Goal: Task Accomplishment & Management: Manage account settings

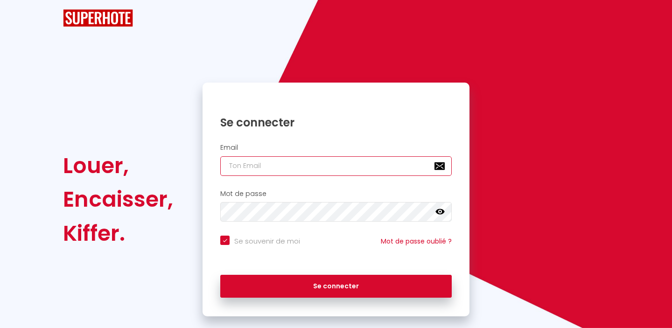
click at [270, 159] on input "email" at bounding box center [335, 166] width 231 height 20
checkbox input "true"
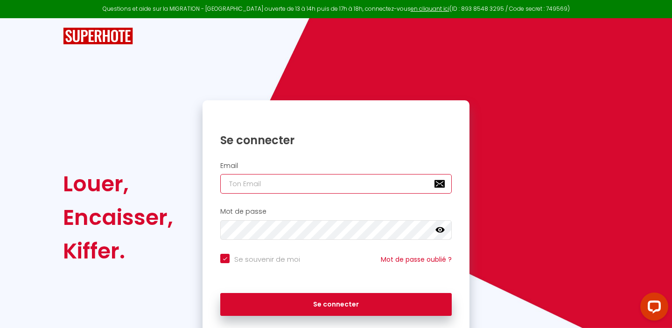
type input "[EMAIL_ADDRESS][DOMAIN_NAME]"
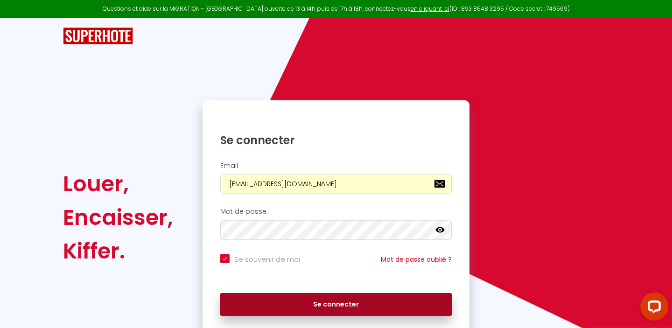
click at [318, 301] on button "Se connecter" at bounding box center [335, 304] width 231 height 23
checkbox input "true"
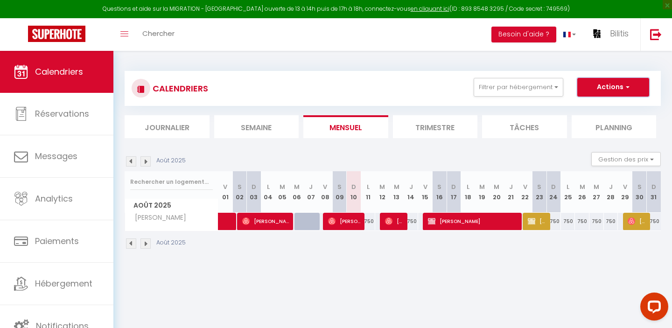
click at [620, 94] on button "Actions" at bounding box center [613, 87] width 72 height 19
click at [602, 106] on link "Nouvelle réservation" at bounding box center [603, 109] width 81 height 14
select select
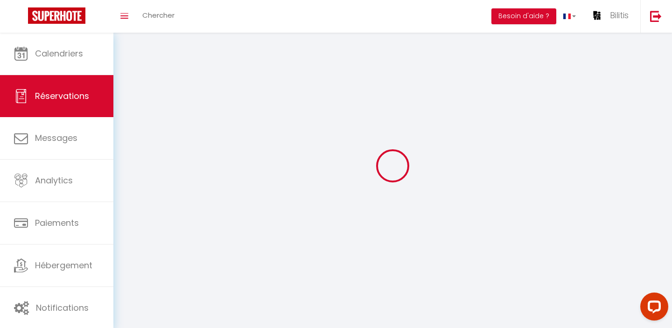
select select
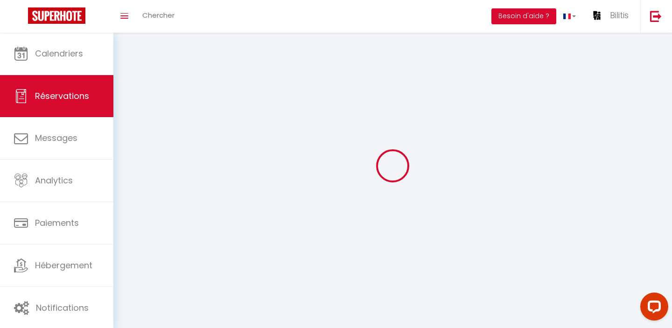
select select
checkbox input "false"
select select
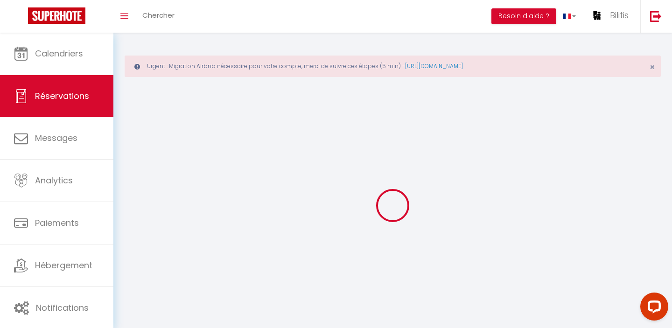
select select
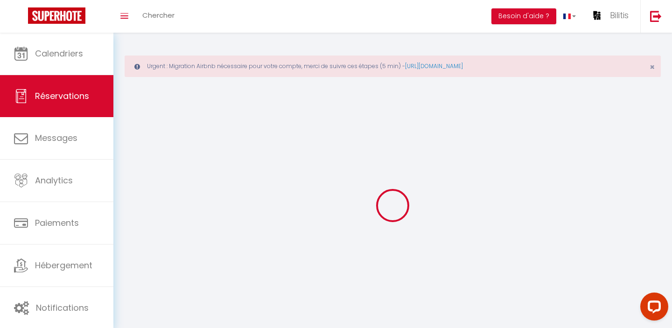
select select
checkbox input "false"
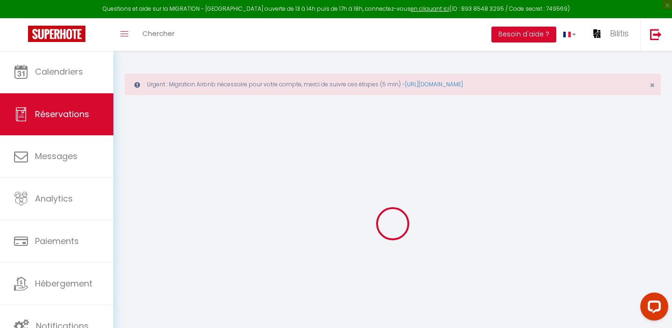
select select
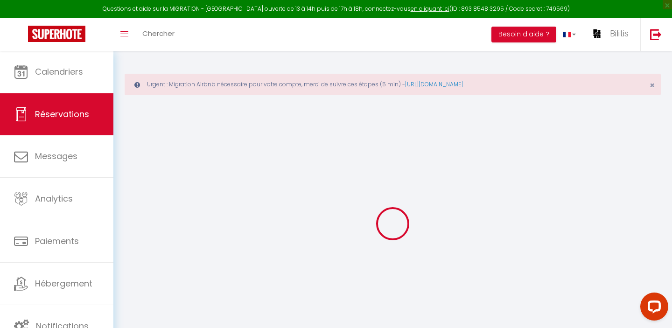
select select
checkbox input "false"
select select
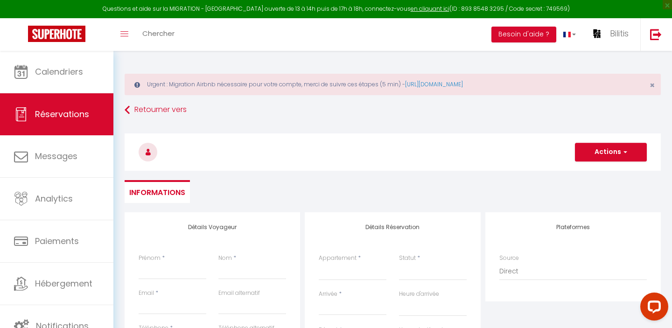
select select
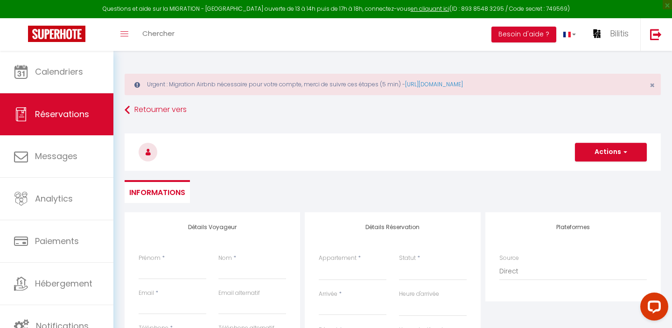
checkbox input "false"
select select
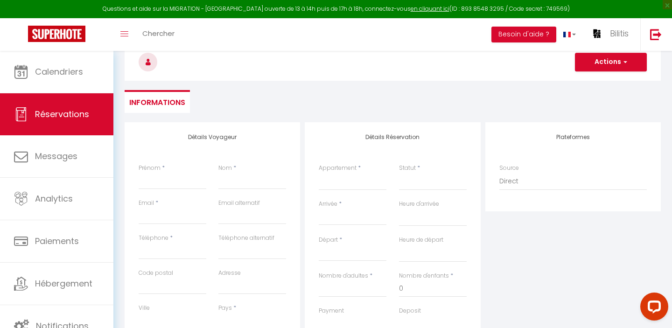
scroll to position [90, 0]
click at [157, 183] on input "Prénom" at bounding box center [173, 180] width 68 height 17
type input "l"
select select
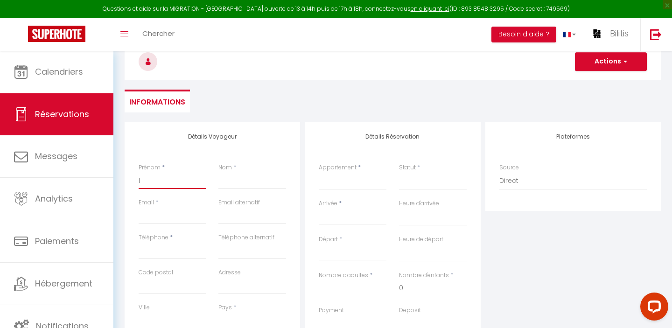
select select
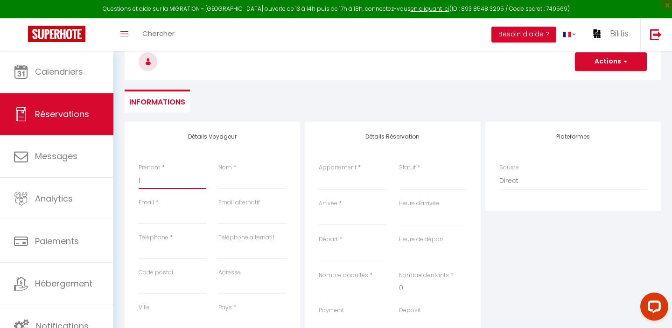
checkbox input "false"
type input "li"
select select
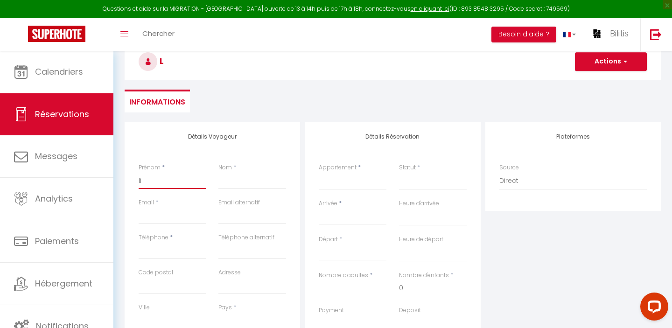
select select
checkbox input "false"
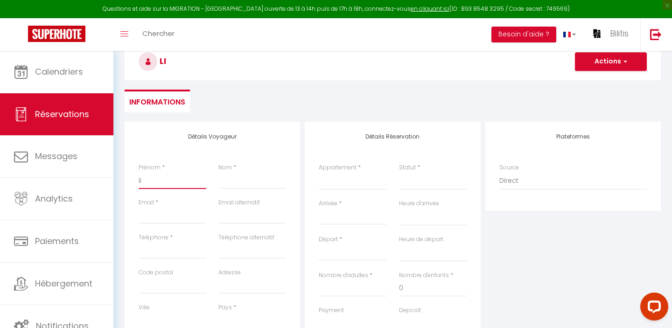
type input "l"
select select
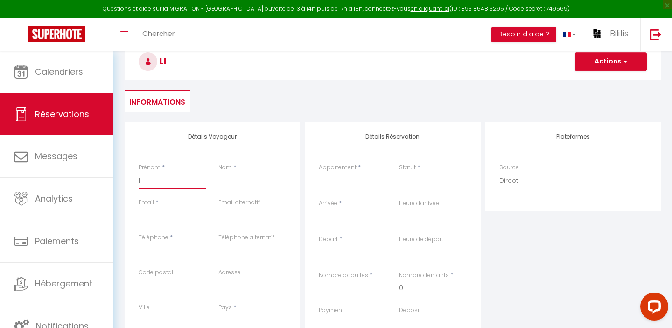
select select
checkbox input "false"
select select
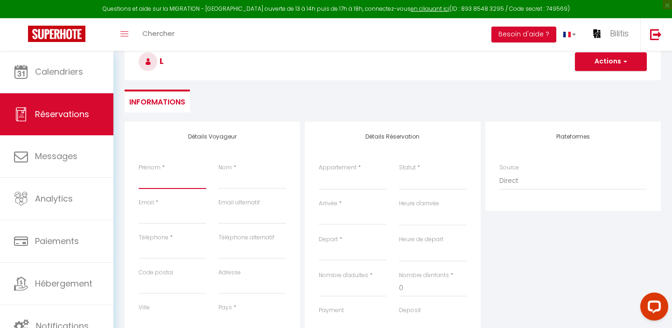
select select
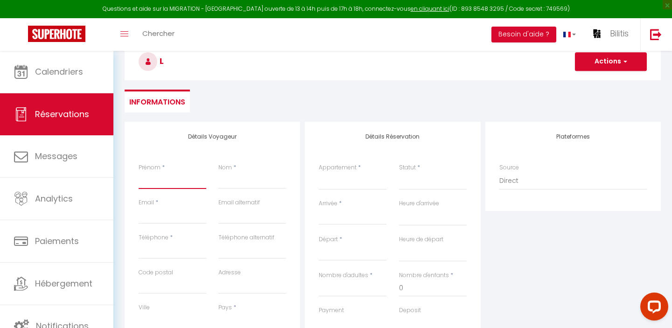
select select
checkbox input "false"
type input "L"
select select
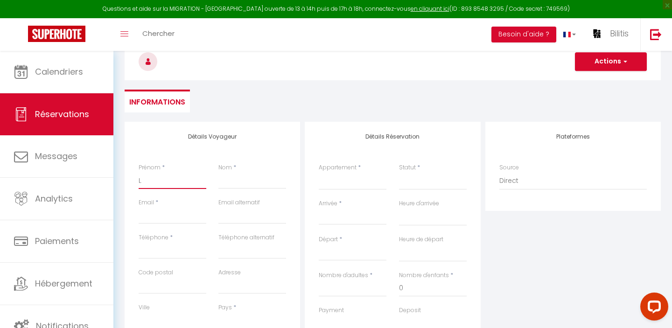
select select
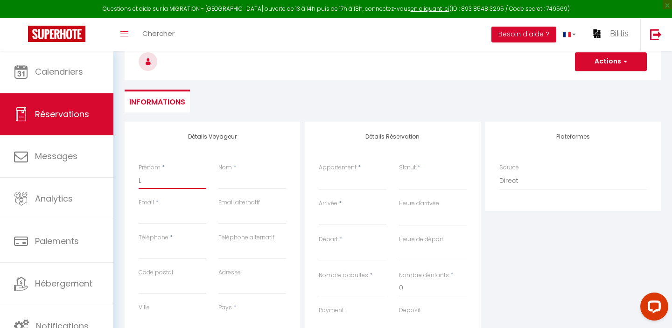
checkbox input "false"
type input "LI"
select select
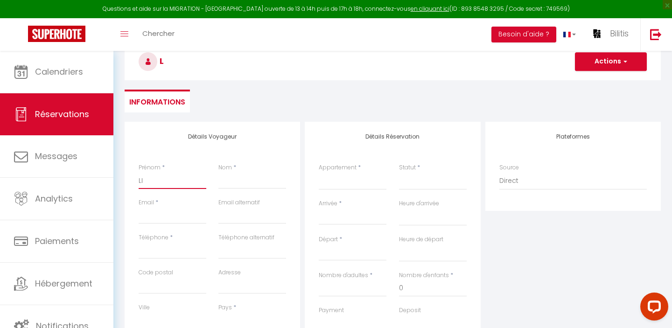
select select
checkbox input "false"
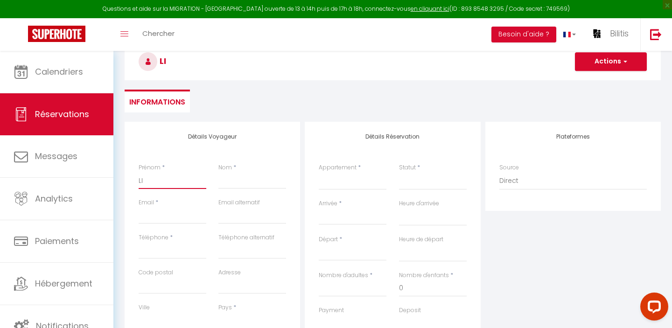
type input "LIs"
select select
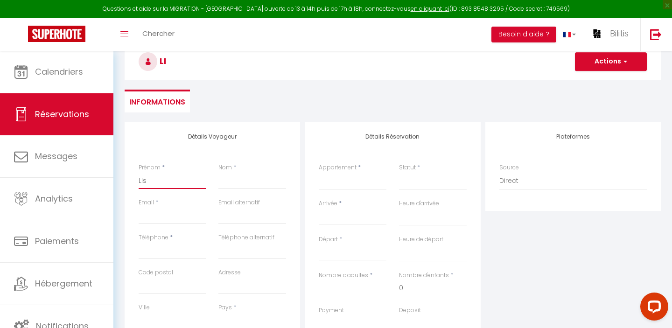
select select
checkbox input "false"
type input "LIsa"
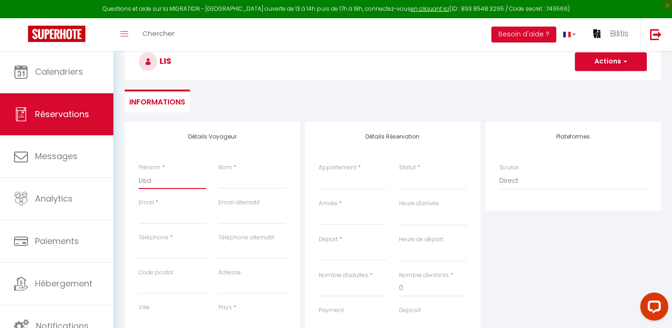
select select
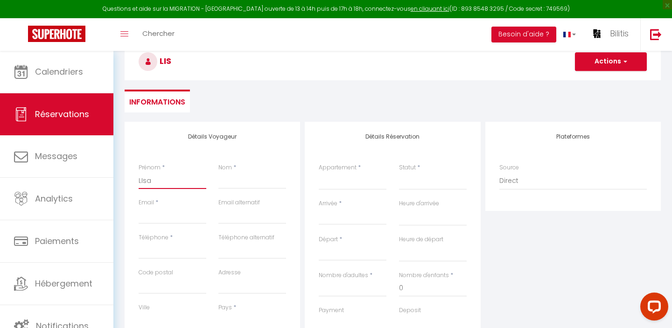
select select
checkbox input "false"
type input "LIsa"
type input "s"
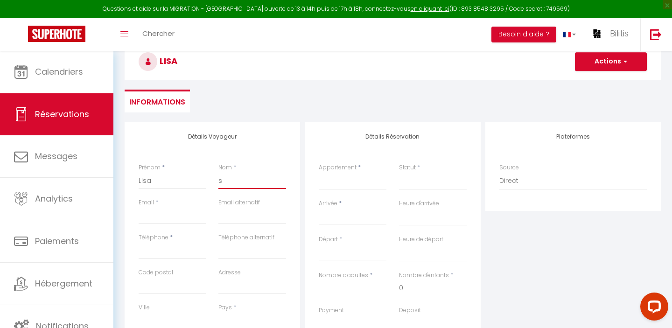
select select
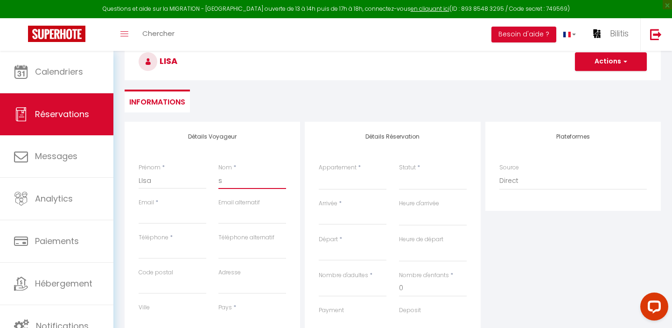
select select
checkbox input "false"
type input "sc"
select select
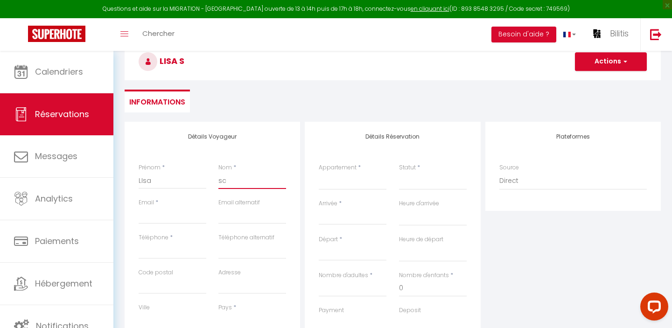
select select
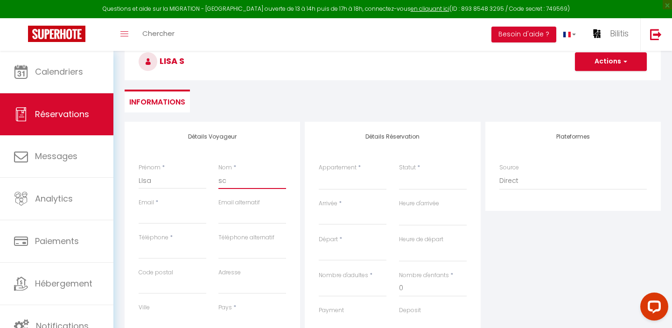
select select
checkbox input "false"
type input "sch"
select select
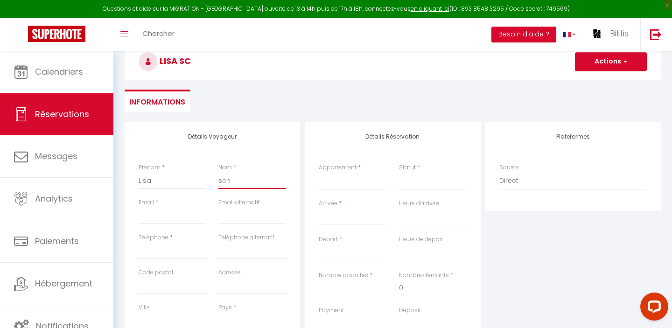
select select
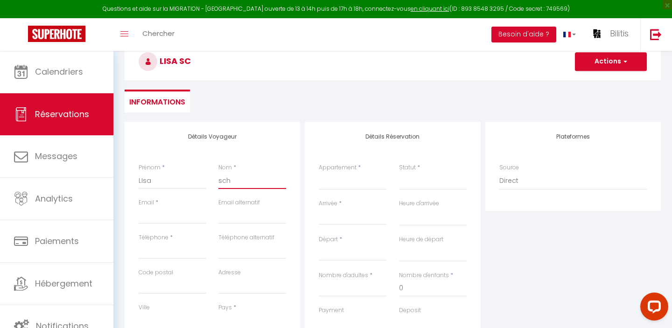
checkbox input "false"
type input "schn"
select select
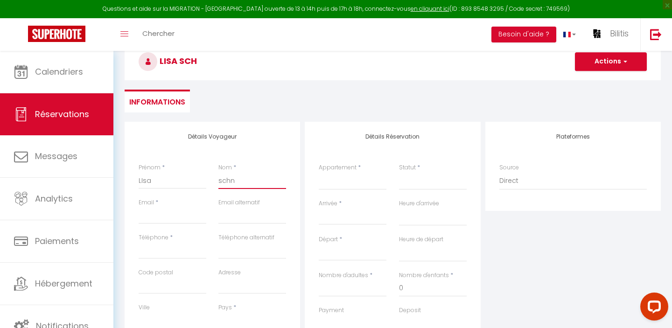
select select
checkbox input "false"
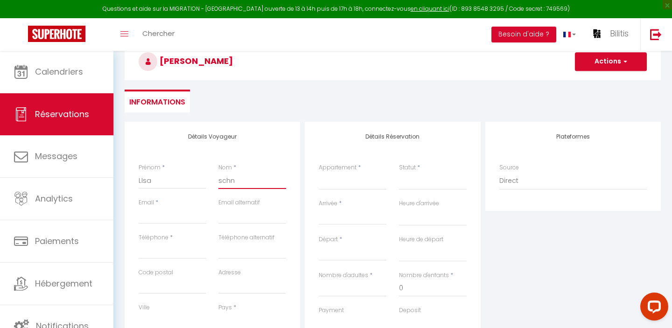
type input "schne"
select select
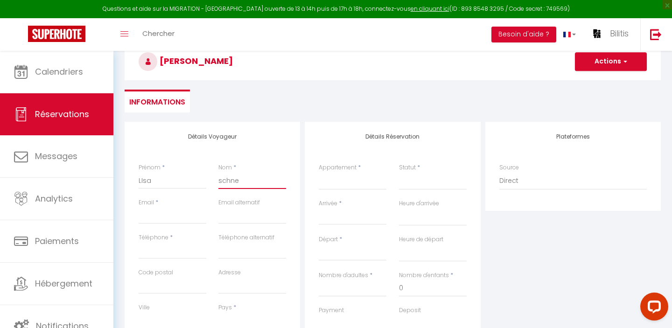
select select
checkbox input "false"
type input "schnei"
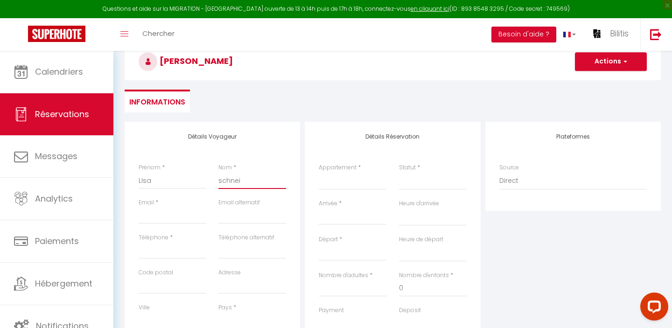
select select
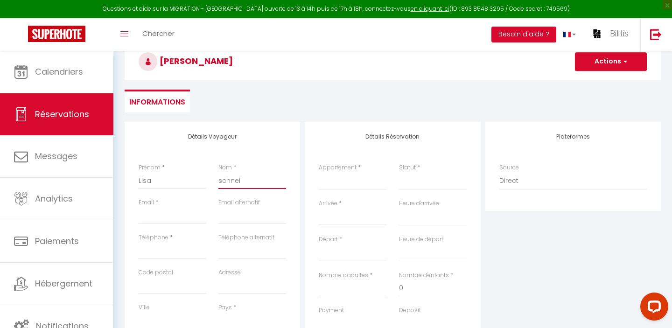
select select
checkbox input "false"
type input "schneid"
select select
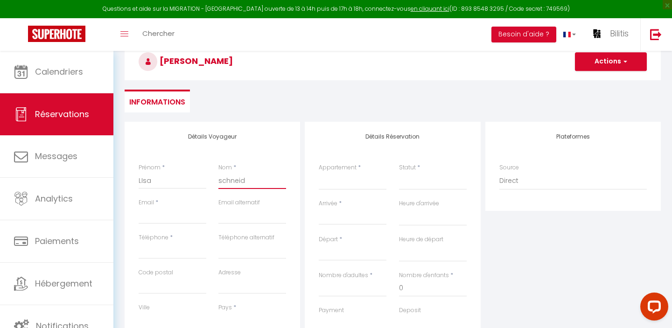
select select
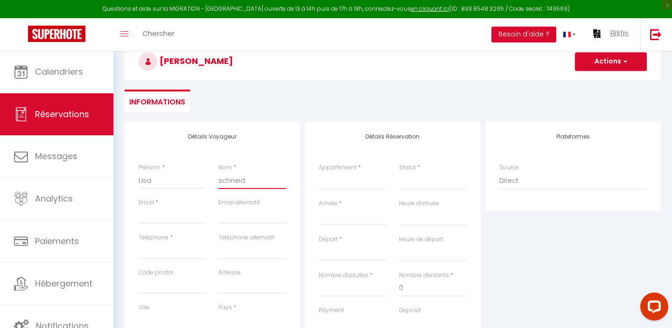
select select
checkbox input "false"
type input "schneide"
select select
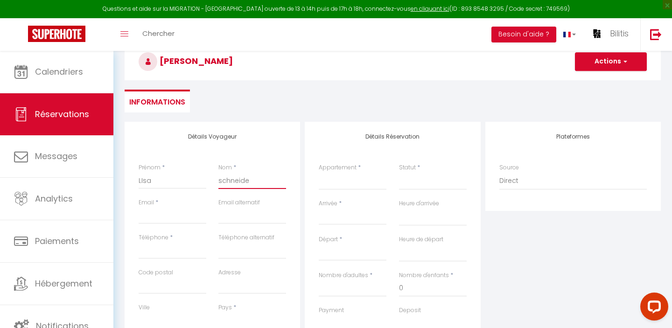
select select
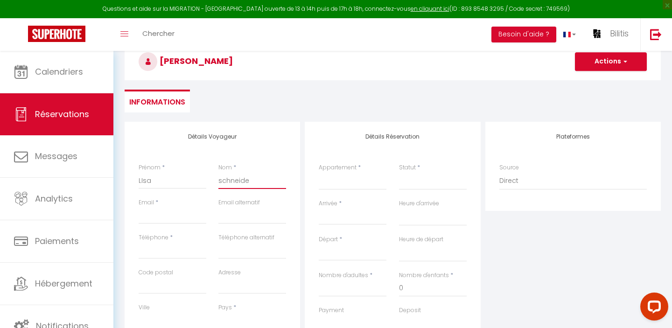
checkbox input "false"
type input "schneider"
select select
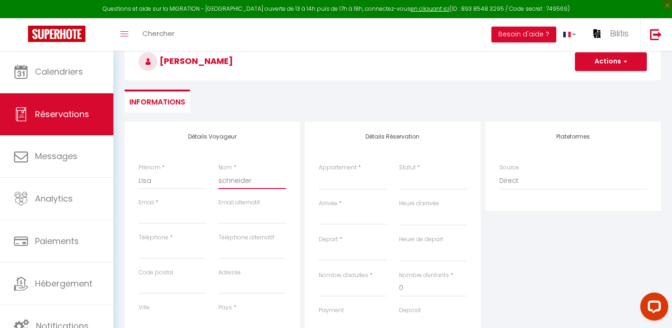
select select
checkbox input "false"
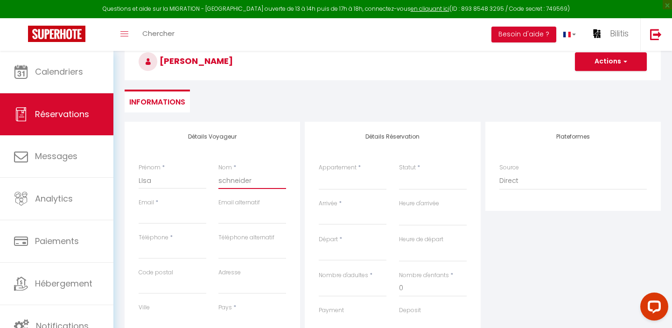
type input "schneider"
click at [151, 216] on input "Email client" at bounding box center [173, 215] width 68 height 17
click at [248, 87] on div "Retourner vers LIsa schneider Actions Enregistrer Actions Enregistrer Aperçu et…" at bounding box center [392, 66] width 548 height 111
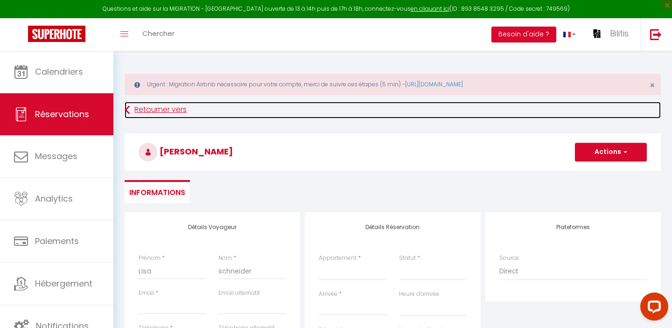
click at [167, 107] on link "Retourner vers" at bounding box center [393, 110] width 536 height 17
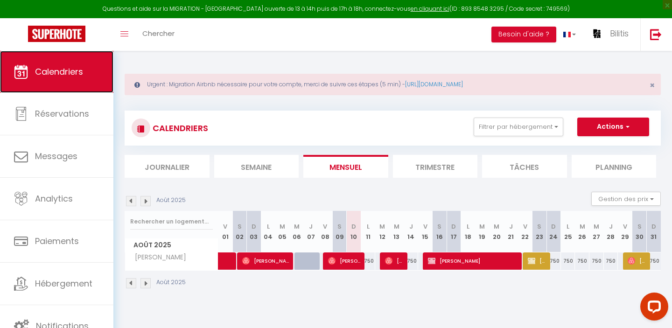
click at [47, 75] on span "Calendriers" at bounding box center [59, 72] width 48 height 12
click at [343, 264] on span "[PERSON_NAME]" at bounding box center [345, 261] width 34 height 18
select select "OK"
select select "1"
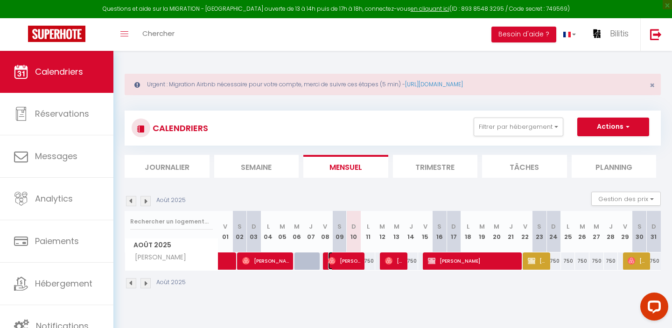
select select "0"
select select "1"
select select
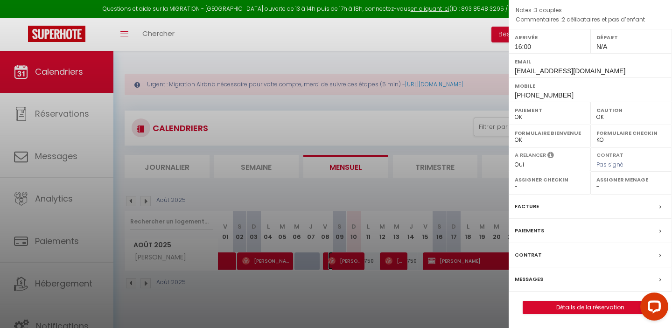
scroll to position [51, 0]
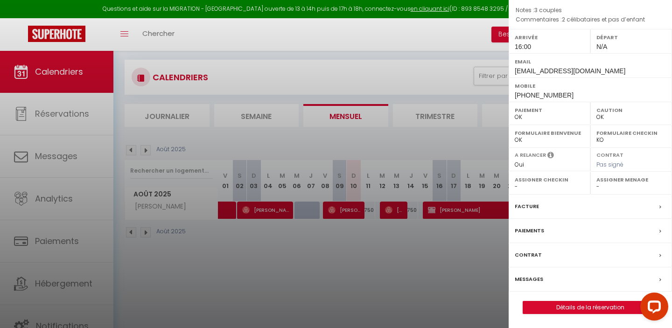
click at [537, 232] on label "Paiements" at bounding box center [529, 231] width 29 height 10
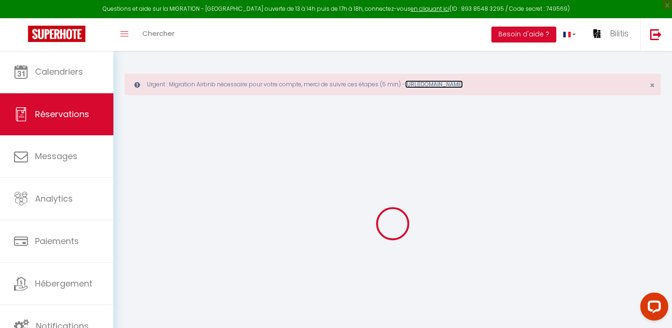
click at [453, 83] on link "[URL][DOMAIN_NAME]" at bounding box center [434, 84] width 58 height 8
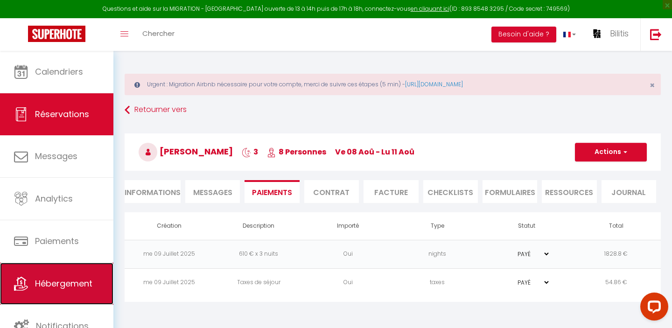
click at [54, 294] on link "Hébergement" at bounding box center [56, 284] width 113 height 42
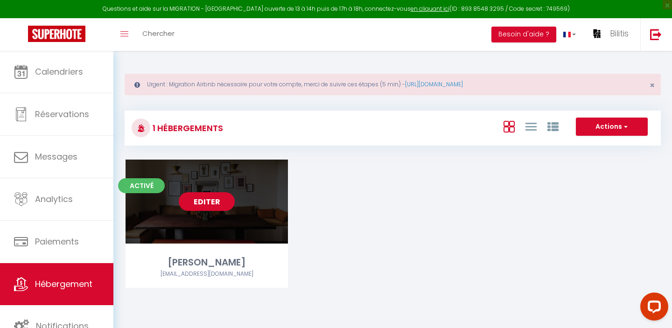
click at [197, 197] on link "Editer" at bounding box center [207, 201] width 56 height 19
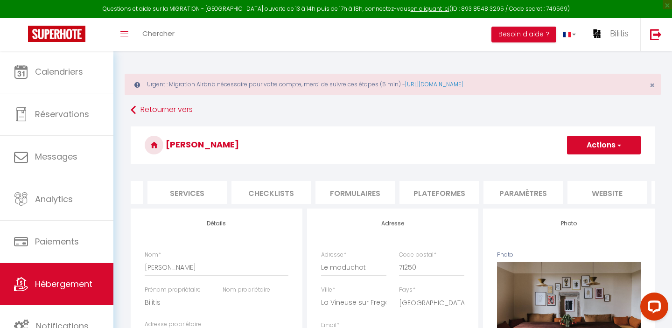
scroll to position [0, 237]
click at [432, 190] on li "Plateformes" at bounding box center [436, 192] width 79 height 23
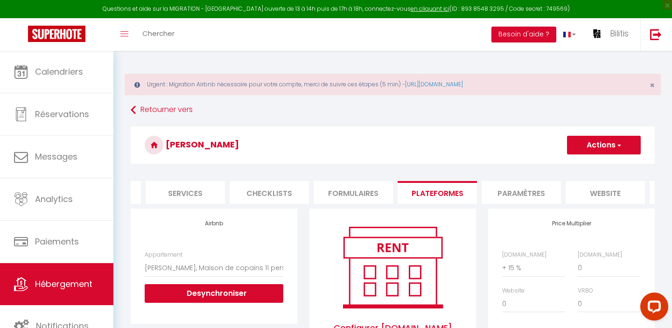
click at [614, 147] on button "Actions" at bounding box center [604, 145] width 74 height 19
click at [496, 146] on h3 "[PERSON_NAME]" at bounding box center [393, 144] width 524 height 37
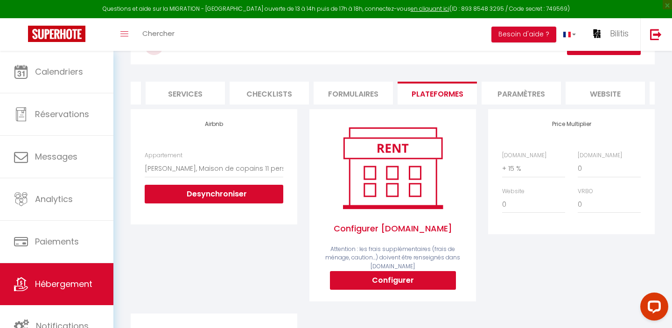
scroll to position [99, 0]
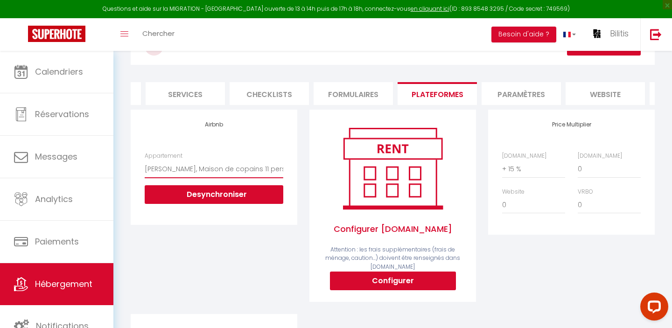
click at [234, 167] on select "Rita, Maison de copains 11 personnes avec piscine. - hello@maison-rita.com" at bounding box center [214, 169] width 139 height 18
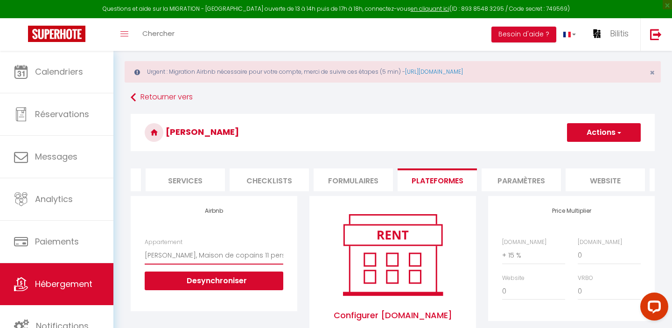
scroll to position [0, 0]
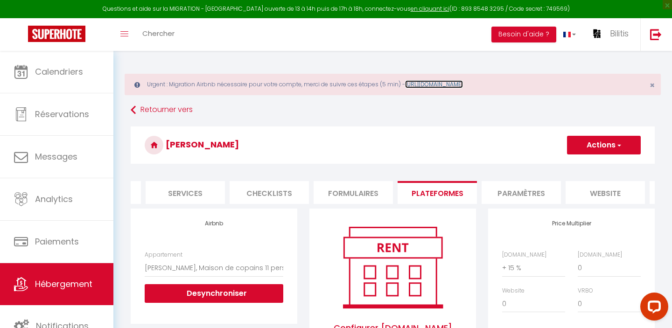
click at [463, 84] on link "[URL][DOMAIN_NAME]" at bounding box center [434, 84] width 58 height 8
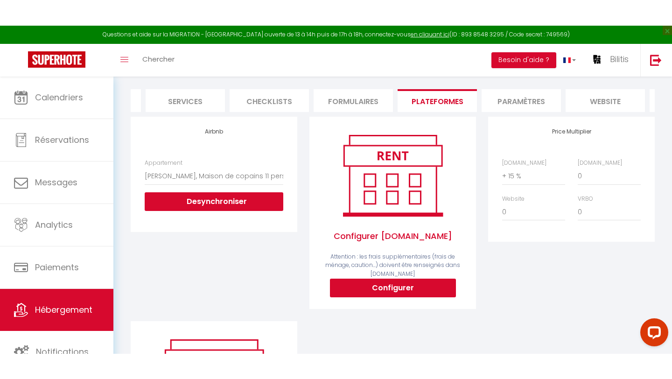
scroll to position [118, 0]
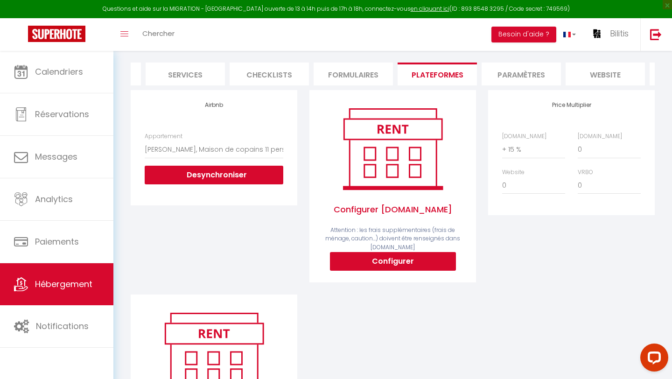
click at [217, 102] on h4 "Airbnb" at bounding box center [214, 105] width 139 height 7
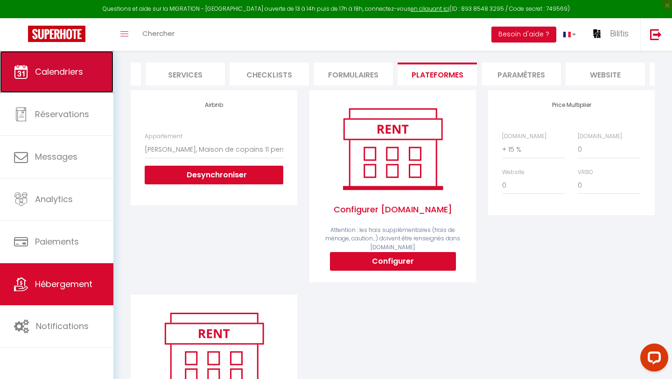
click at [63, 72] on span "Calendriers" at bounding box center [59, 72] width 48 height 12
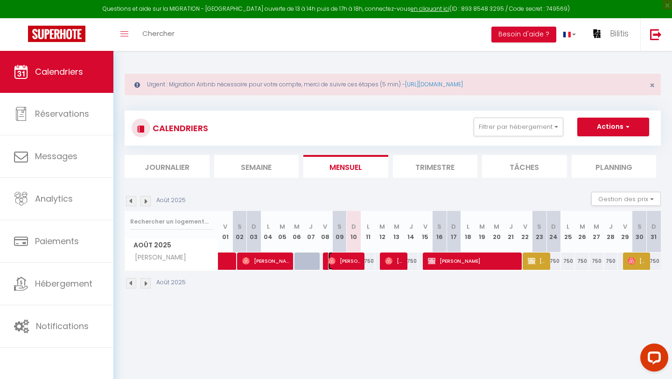
click at [348, 267] on span "[PERSON_NAME]" at bounding box center [345, 261] width 34 height 18
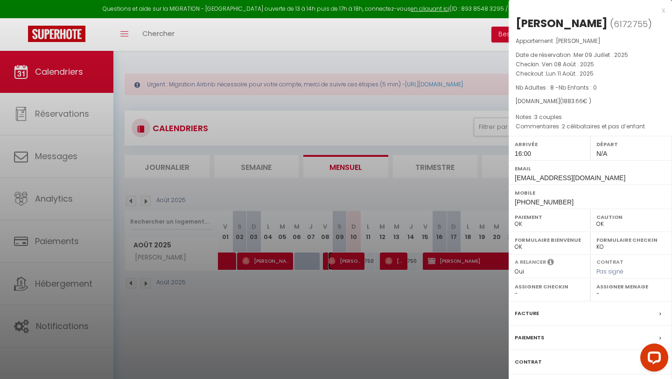
scroll to position [51, 0]
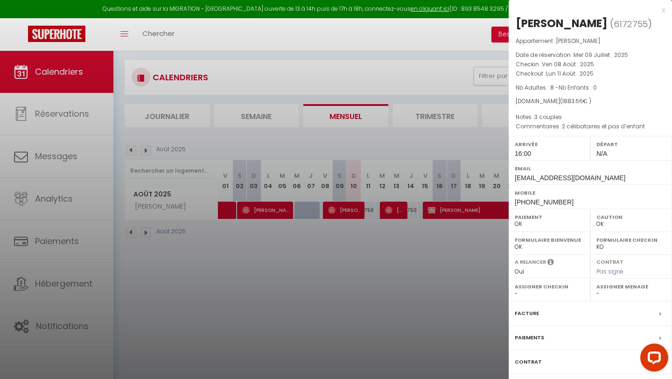
click at [535, 327] on label "Paiements" at bounding box center [529, 338] width 29 height 10
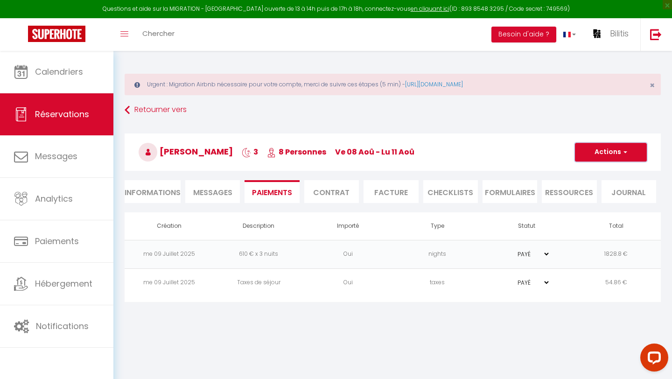
click at [617, 155] on button "Actions" at bounding box center [611, 152] width 72 height 19
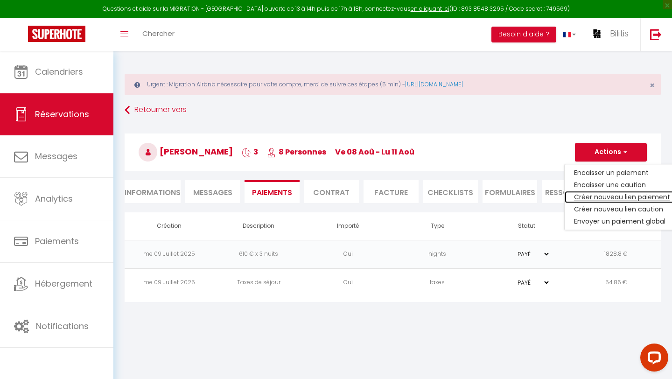
click at [600, 195] on link "Créer nouveau lien paiement" at bounding box center [621, 197] width 115 height 12
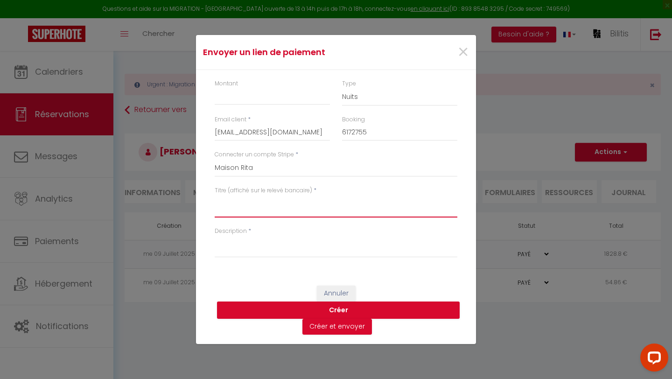
click at [231, 208] on textarea "Titre (affiché sur le relevé bancaire)" at bounding box center [336, 206] width 243 height 22
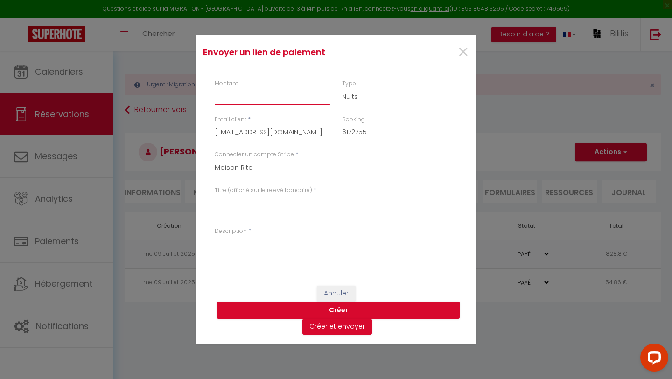
click at [242, 96] on input "Montant" at bounding box center [272, 96] width 115 height 17
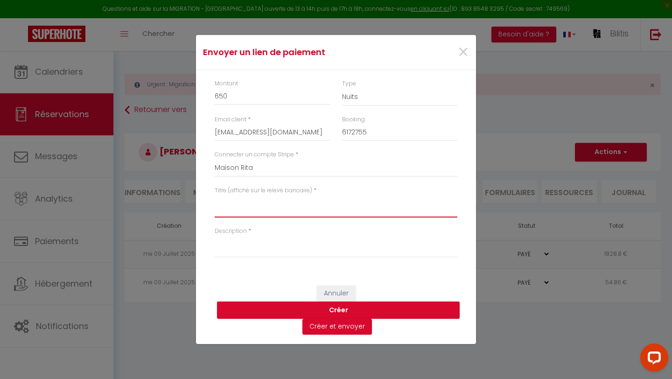
click at [231, 212] on textarea "Titre (affiché sur le relevé bancaire)" at bounding box center [336, 206] width 243 height 22
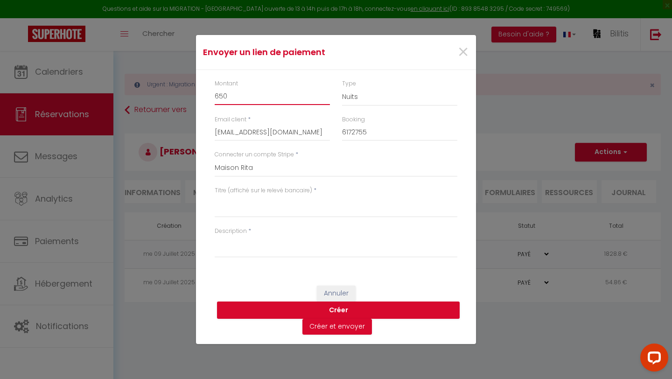
click at [232, 94] on input "650" at bounding box center [272, 96] width 115 height 17
click at [220, 96] on input "6669,5" at bounding box center [272, 96] width 115 height 17
click at [240, 94] on input "669,5" at bounding box center [272, 96] width 115 height 17
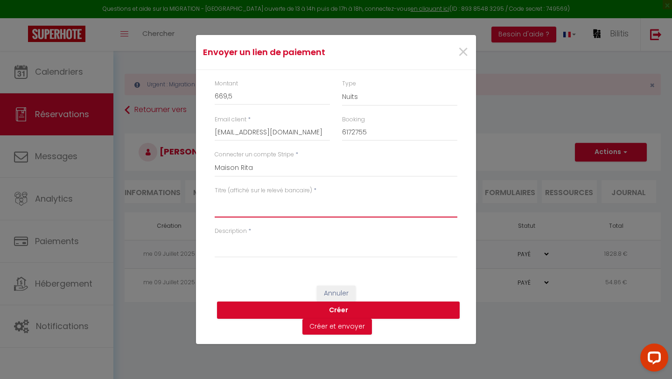
click at [240, 214] on textarea "Titre (affiché sur le relevé bancaire)" at bounding box center [336, 206] width 243 height 22
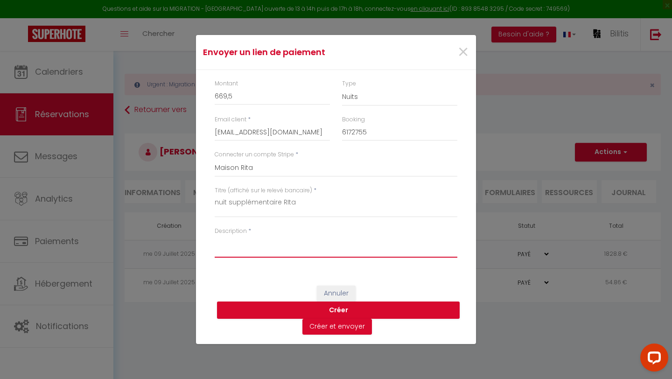
click at [238, 247] on textarea "Description" at bounding box center [336, 246] width 243 height 22
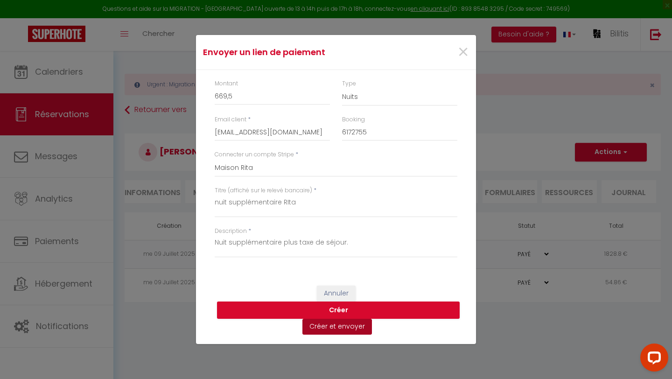
click at [337, 327] on button "Créer et envoyer" at bounding box center [337, 327] width 70 height 16
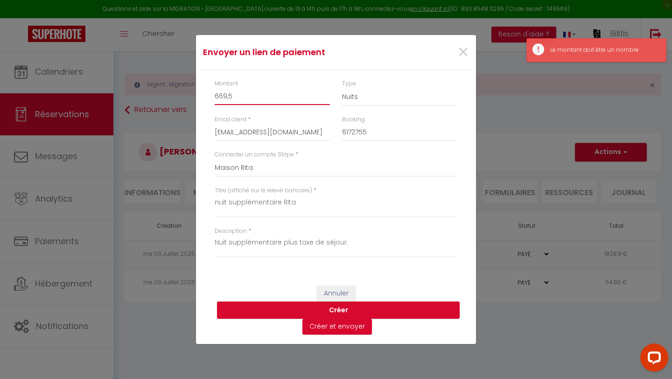
click at [239, 97] on input "669,5" at bounding box center [272, 96] width 115 height 17
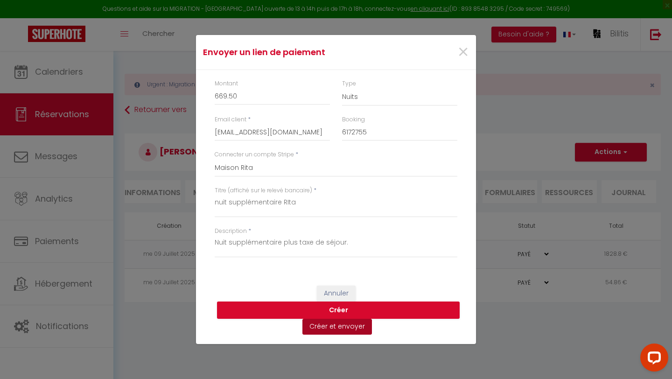
click at [337, 325] on button "Créer et envoyer" at bounding box center [337, 327] width 70 height 16
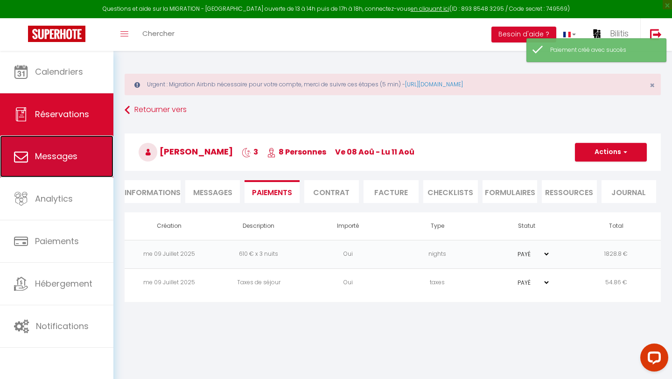
click at [48, 155] on span "Messages" at bounding box center [56, 156] width 42 height 12
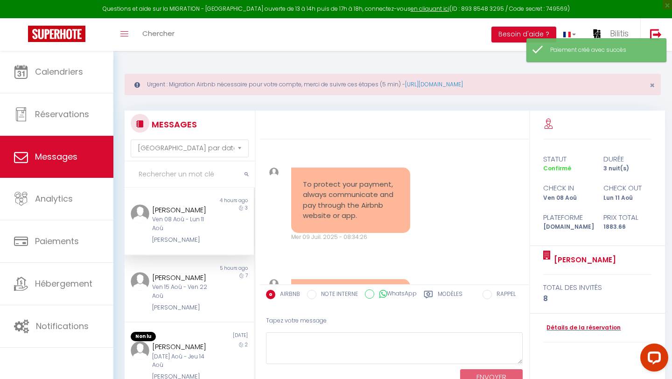
scroll to position [7941, 0]
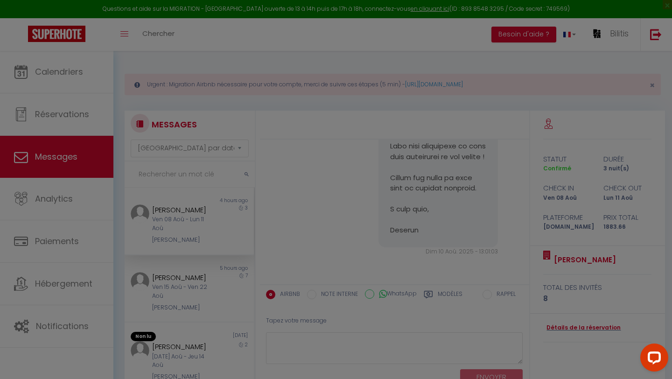
click at [187, 219] on div at bounding box center [336, 189] width 672 height 379
click at [600, 263] on div at bounding box center [336, 189] width 672 height 379
click at [339, 210] on div at bounding box center [336, 189] width 672 height 379
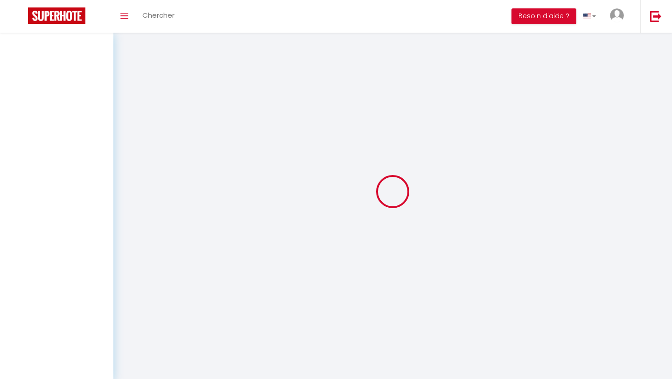
select select "message"
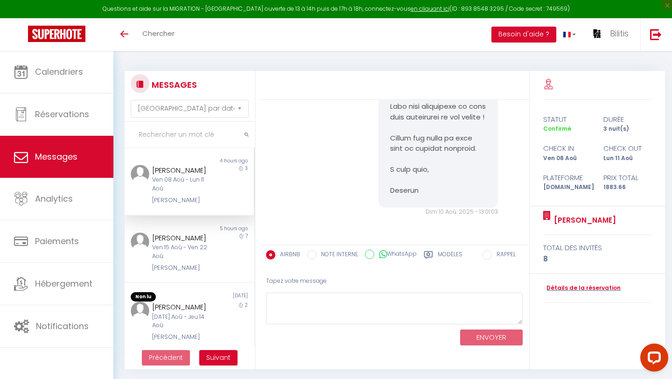
scroll to position [7941, 0]
click at [183, 175] on div "Ven 08 Aoû - Lun 11 Aoû" at bounding box center [183, 184] width 63 height 18
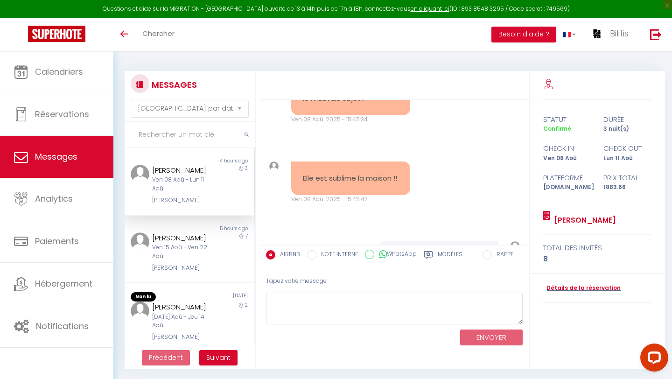
scroll to position [6271, 0]
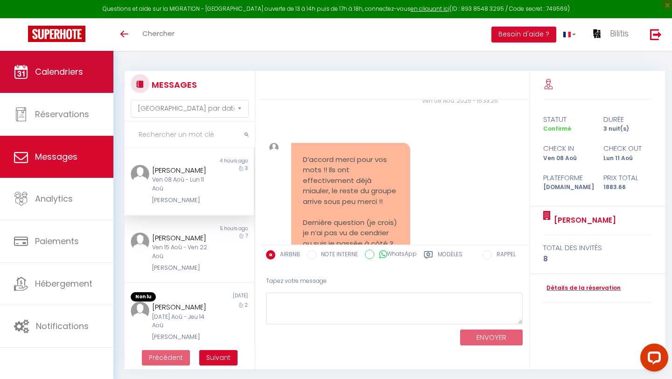
click at [59, 76] on span "Calendriers" at bounding box center [59, 72] width 48 height 12
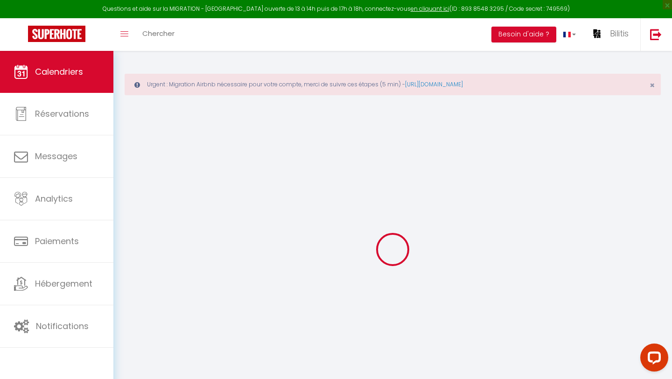
select select
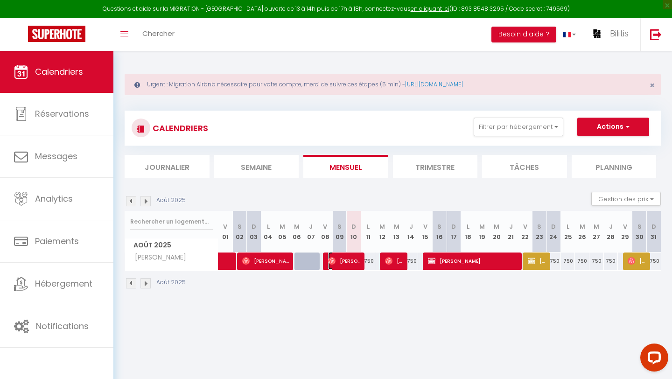
click at [359, 260] on span "[PERSON_NAME]" at bounding box center [345, 261] width 34 height 18
select select "OK"
select select "1"
select select "0"
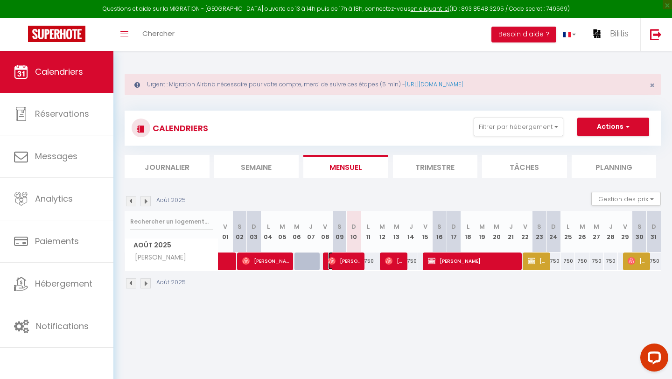
select select "1"
select select
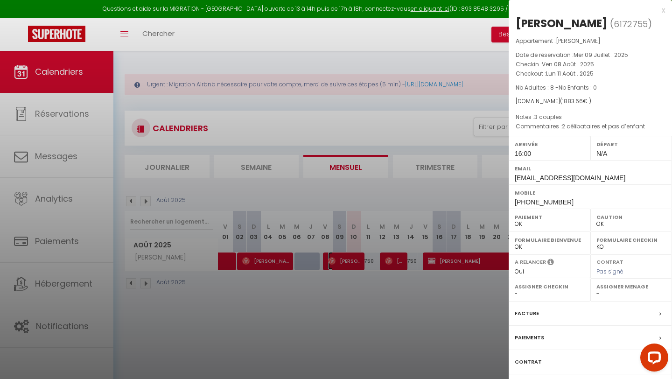
scroll to position [51, 0]
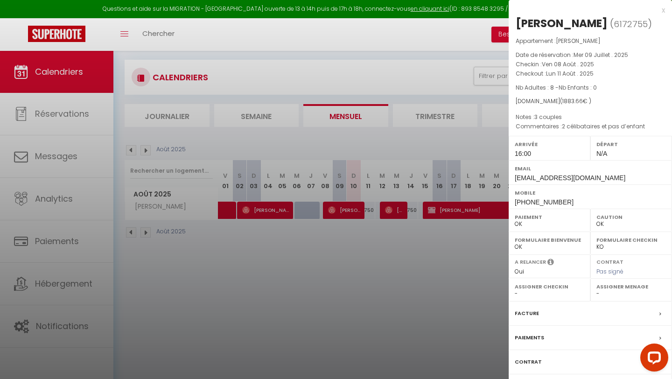
click at [531, 336] on label "Paiements" at bounding box center [529, 338] width 29 height 10
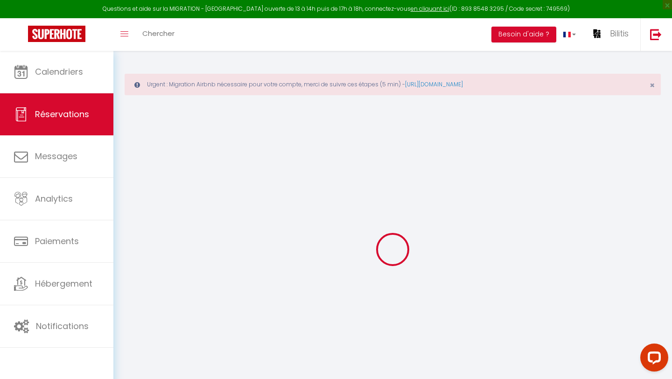
select select
checkbox input "false"
type enfant0 "2 célibataires et pas d’enfant"
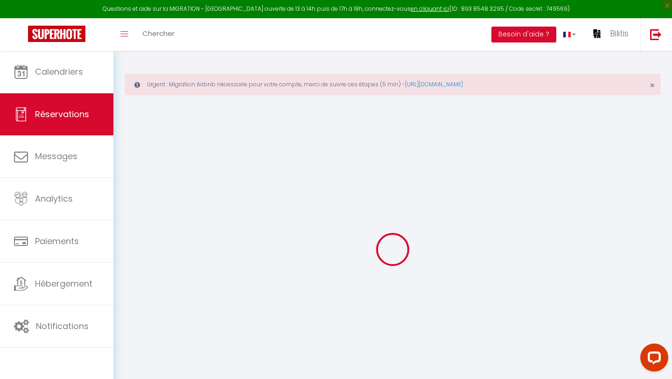
type couple1 "3 couples"
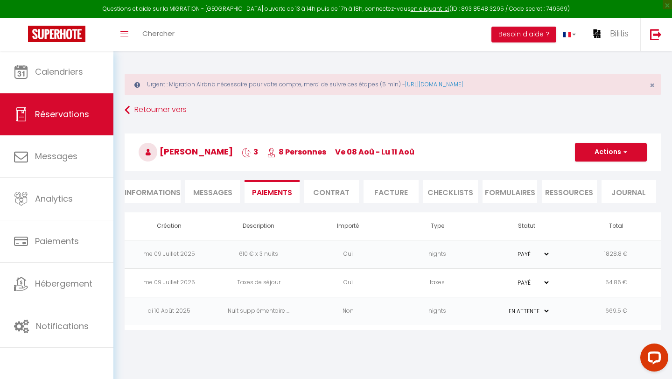
click at [625, 310] on td "669.5 €" at bounding box center [616, 311] width 90 height 28
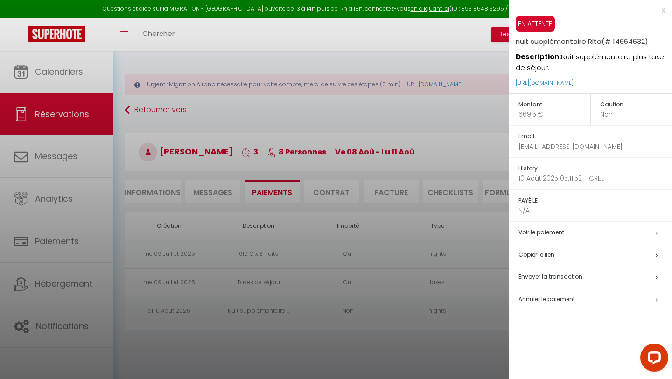
click at [538, 255] on h5 "Copier le lien" at bounding box center [594, 255] width 153 height 11
click at [424, 9] on div at bounding box center [336, 189] width 672 height 379
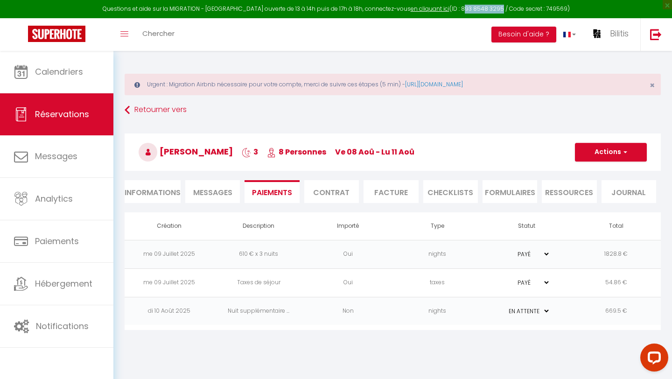
drag, startPoint x: 449, startPoint y: 9, endPoint x: 488, endPoint y: 9, distance: 38.7
click at [488, 9] on div "Questions et aide sur la MIGRATION - [GEOGRAPHIC_DATA] ouverte de 13 à 14h puis…" at bounding box center [336, 9] width 672 height 18
click at [460, 35] on div "Toggle menubar Chercher BUTTON Besoin d'aide ? Bilitis Paramètres Équipe" at bounding box center [366, 34] width 597 height 33
drag, startPoint x: 450, startPoint y: 9, endPoint x: 489, endPoint y: 8, distance: 39.2
click at [489, 8] on div "Questions et aide sur la MIGRATION - [GEOGRAPHIC_DATA] ouverte de 13 à 14h puis…" at bounding box center [336, 9] width 672 height 18
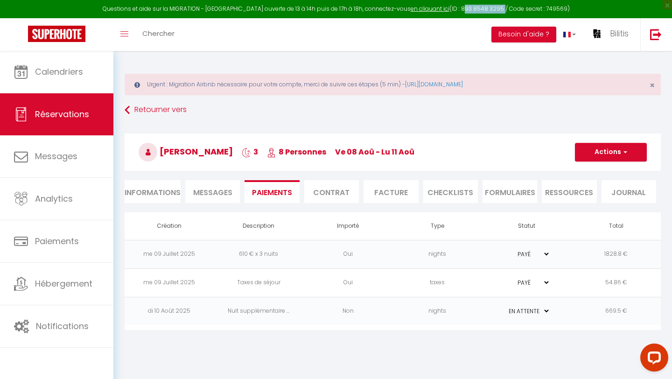
copy div "893 8548 3295"
click at [416, 9] on link "en cliquant ici" at bounding box center [429, 9] width 39 height 8
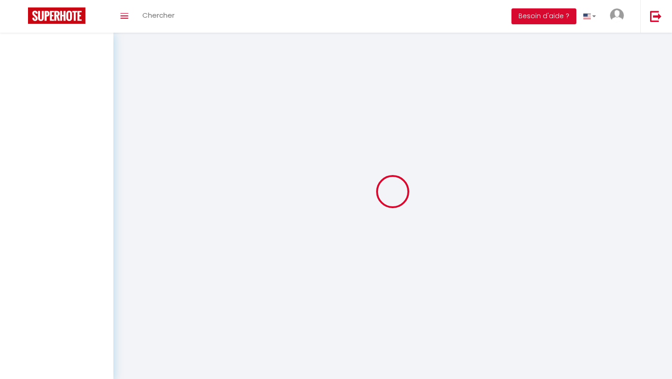
select select "0"
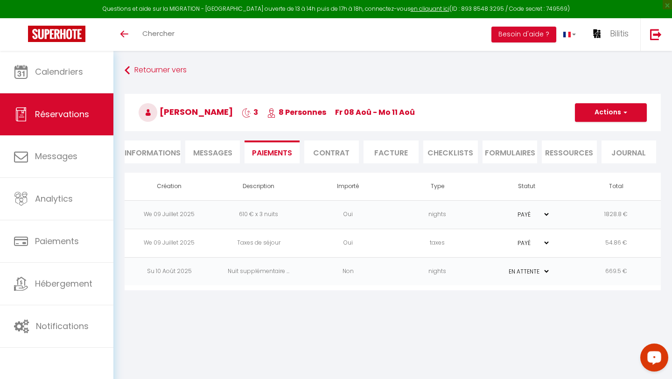
click at [658, 378] on div at bounding box center [652, 359] width 39 height 39
drag, startPoint x: 655, startPoint y: 355, endPoint x: 1288, endPoint y: 695, distance: 718.3
click at [655, 355] on icon "Open LiveChat chat widget" at bounding box center [654, 357] width 9 height 6
